Goal: Contribute content: Contribute content

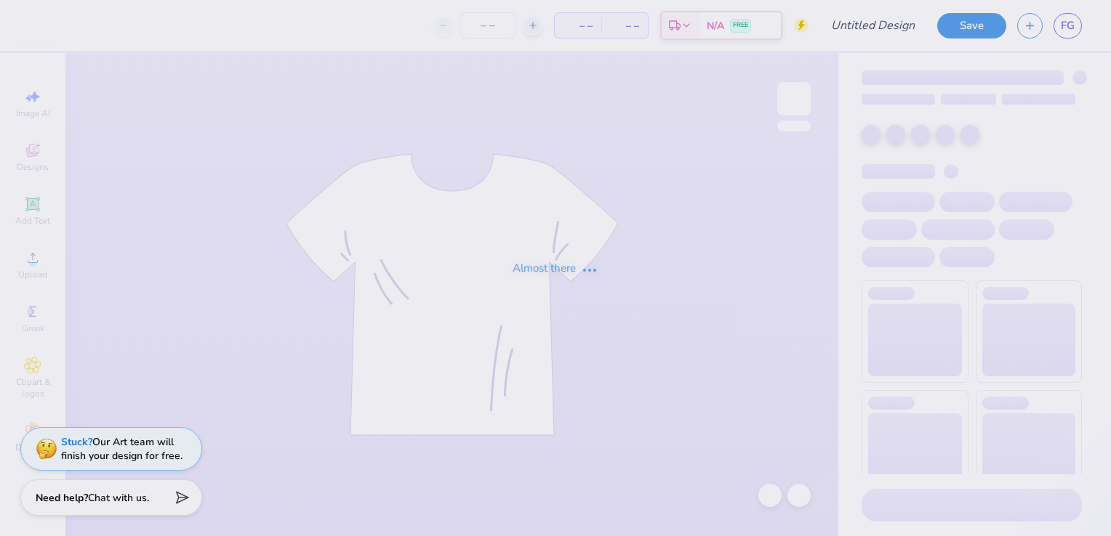
type input "Rush Design #5, Polo"
type input "12"
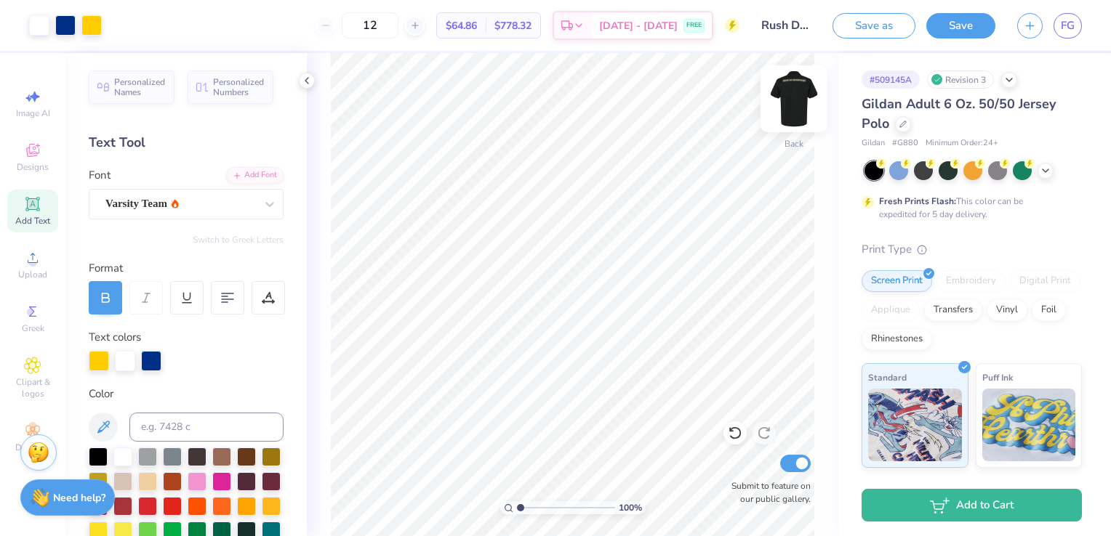
click at [793, 86] on img at bounding box center [794, 99] width 58 height 58
click at [788, 102] on img at bounding box center [794, 99] width 58 height 58
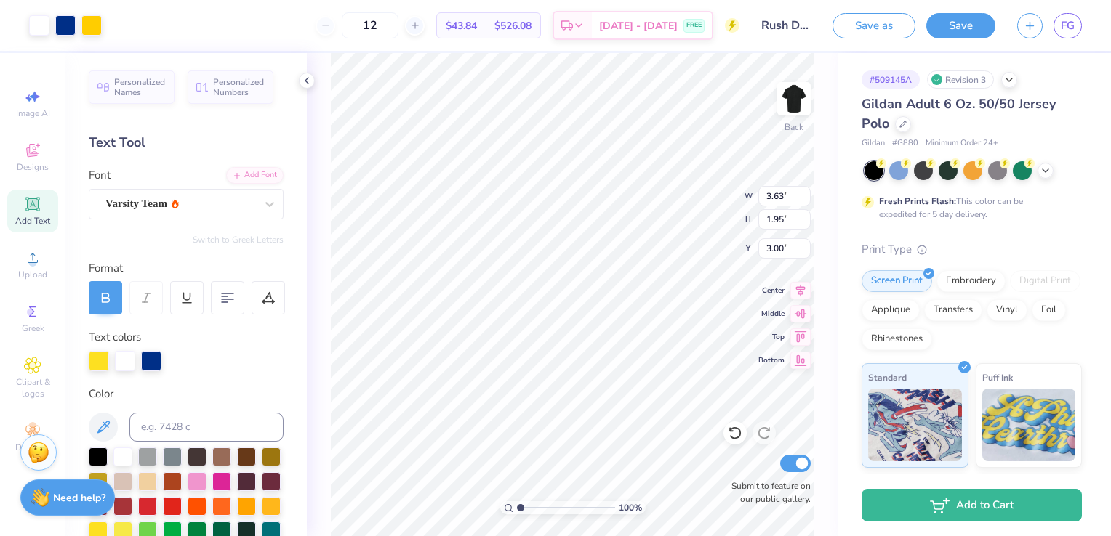
type input "3.63"
type input "1.95"
click at [945, 17] on button "Save" at bounding box center [960, 23] width 69 height 25
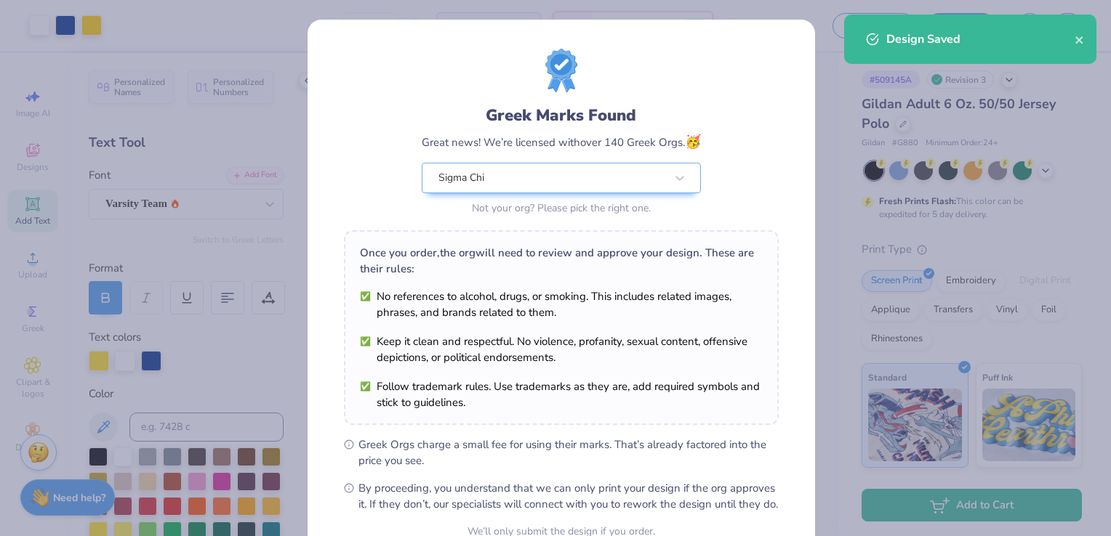
scroll to position [142, 0]
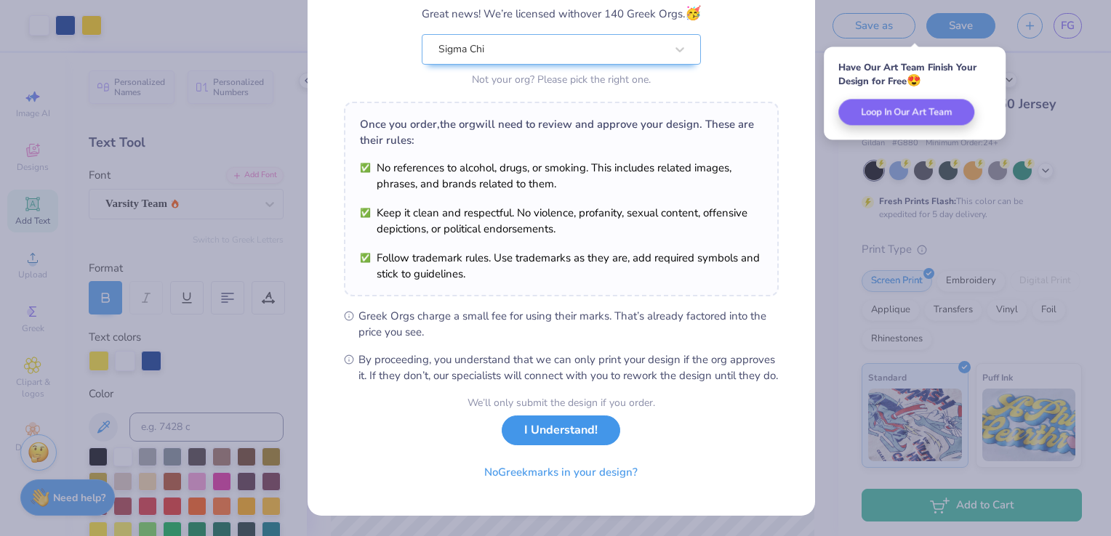
click at [556, 439] on button "I Understand!" at bounding box center [560, 431] width 118 height 30
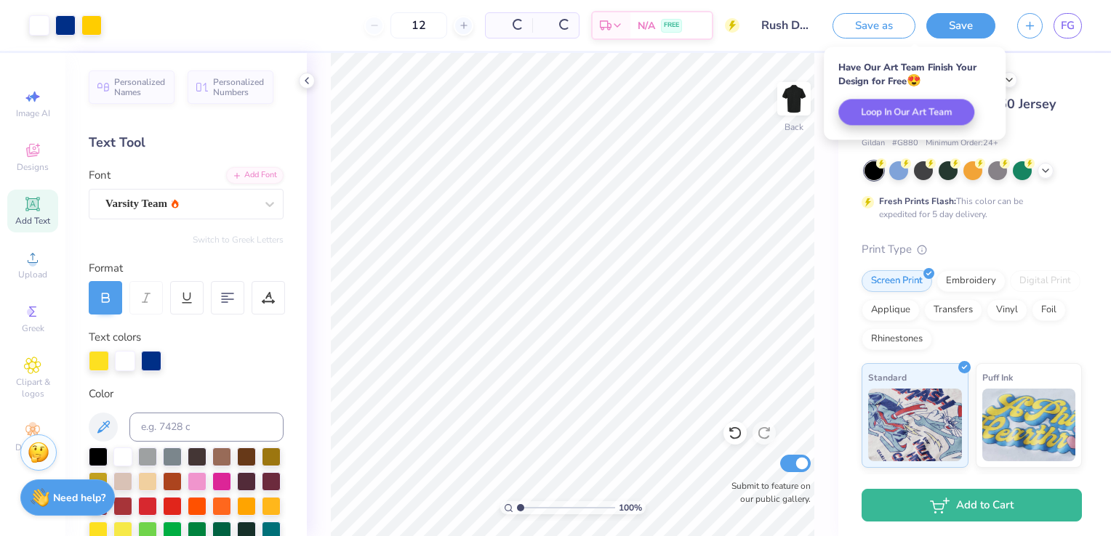
scroll to position [0, 0]
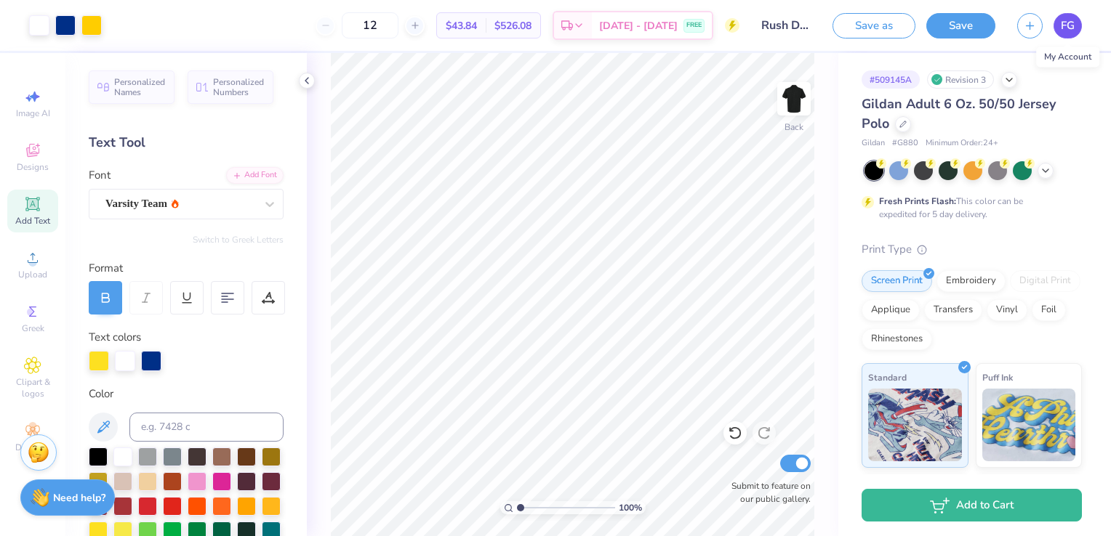
click at [1055, 31] on link "FG" at bounding box center [1067, 25] width 28 height 25
click at [775, 33] on input "Rush Design #5, Polo" at bounding box center [785, 25] width 71 height 29
click at [802, 20] on input "Rush Design #5, Polo" at bounding box center [785, 25] width 71 height 29
click at [799, 18] on input "Rush Design #5, Polo" at bounding box center [785, 25] width 71 height 29
click at [898, 25] on button "Save as" at bounding box center [873, 23] width 83 height 25
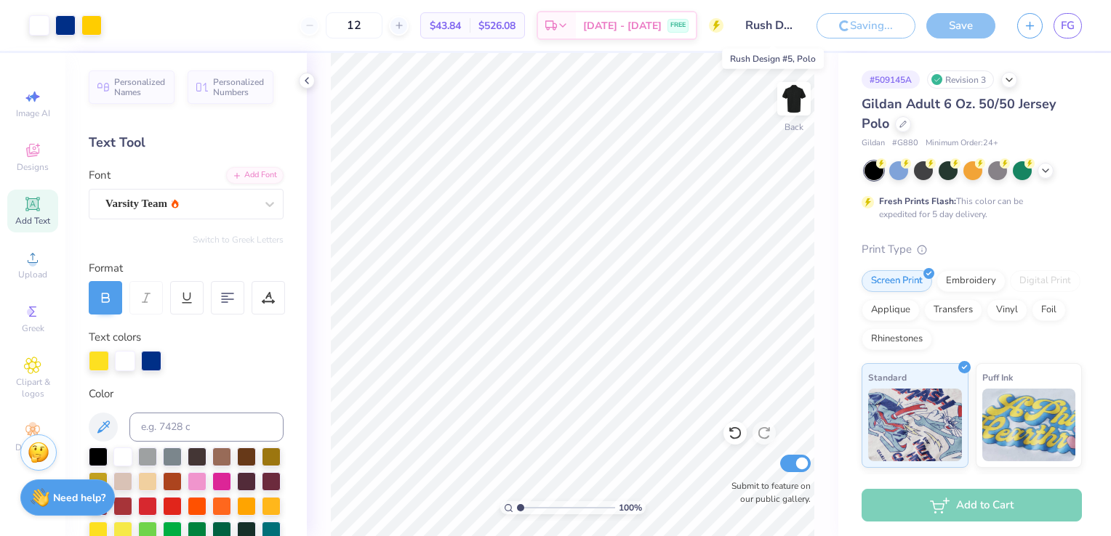
click at [772, 28] on input "Rush Design #5, Polo" at bounding box center [769, 25] width 71 height 29
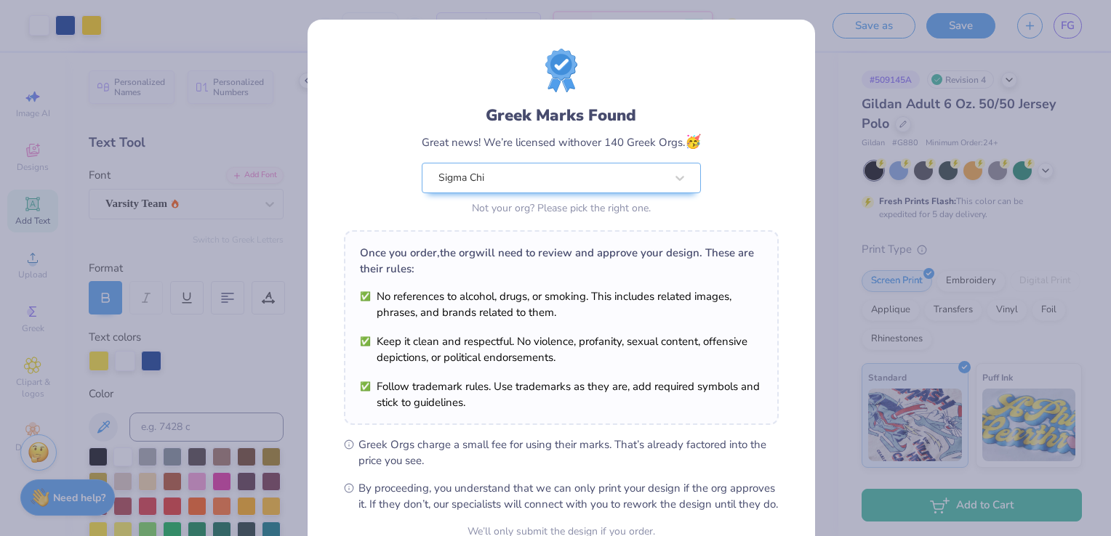
scroll to position [142, 0]
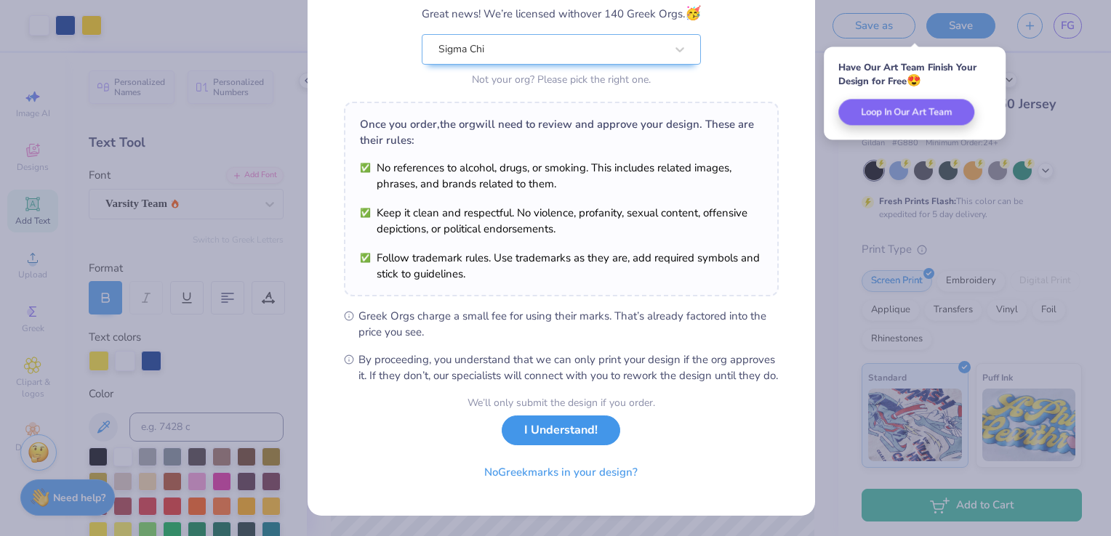
click at [544, 438] on button "I Understand!" at bounding box center [560, 431] width 118 height 30
